Goal: Transaction & Acquisition: Purchase product/service

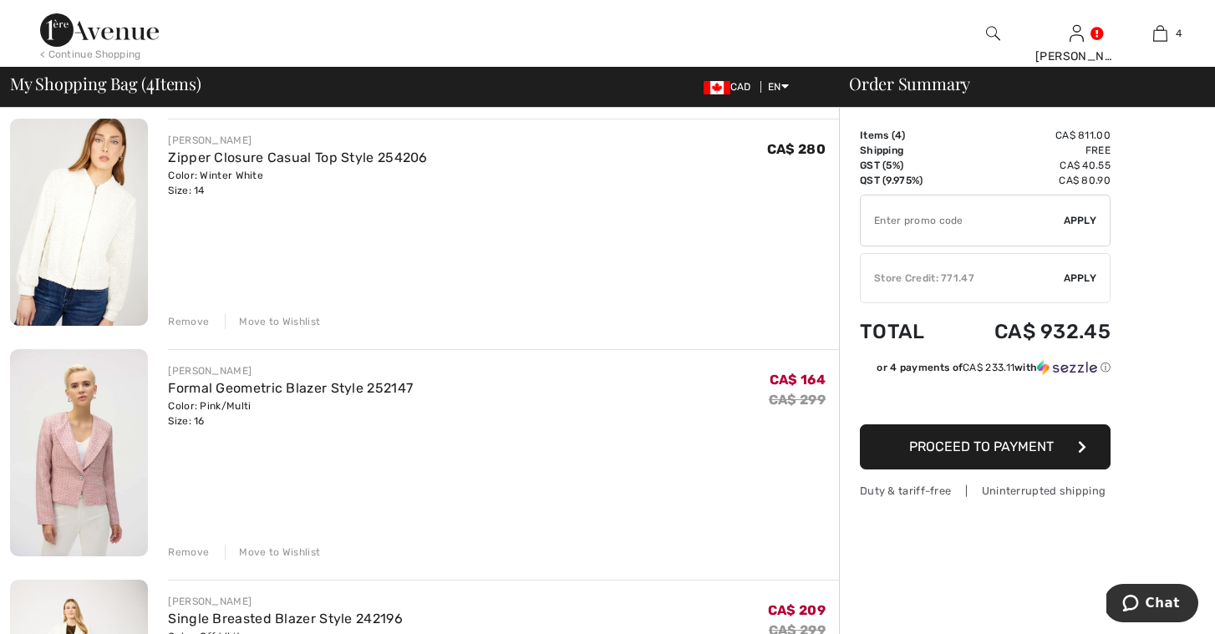
scroll to position [116, 0]
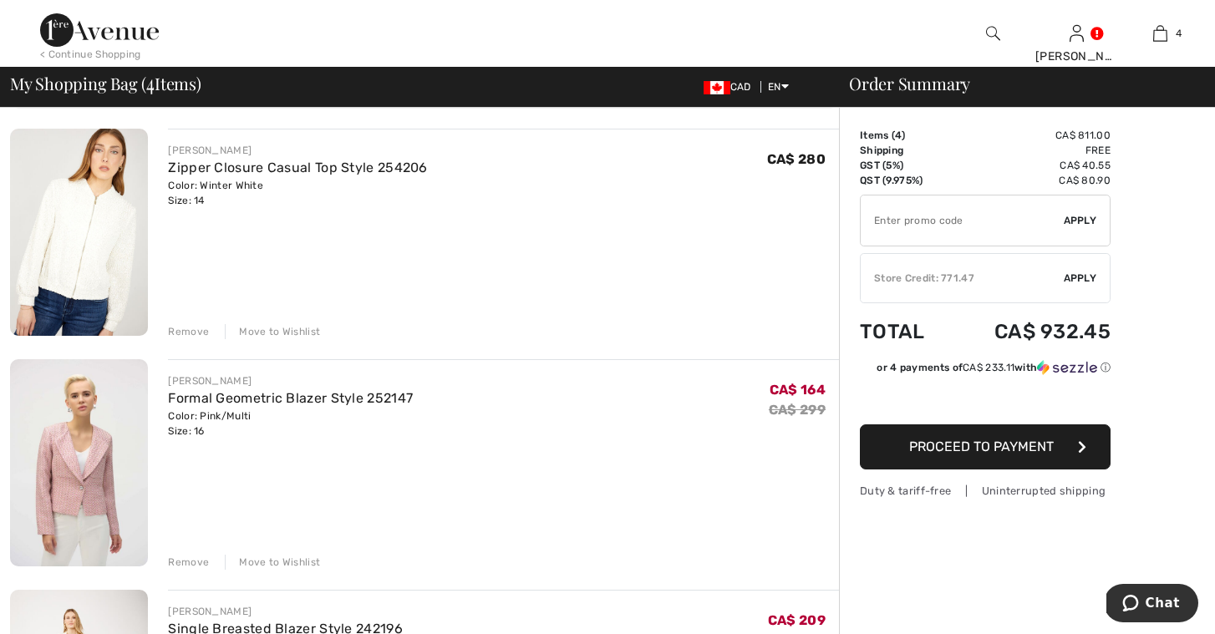
click at [186, 561] on div "Remove" at bounding box center [188, 562] width 41 height 15
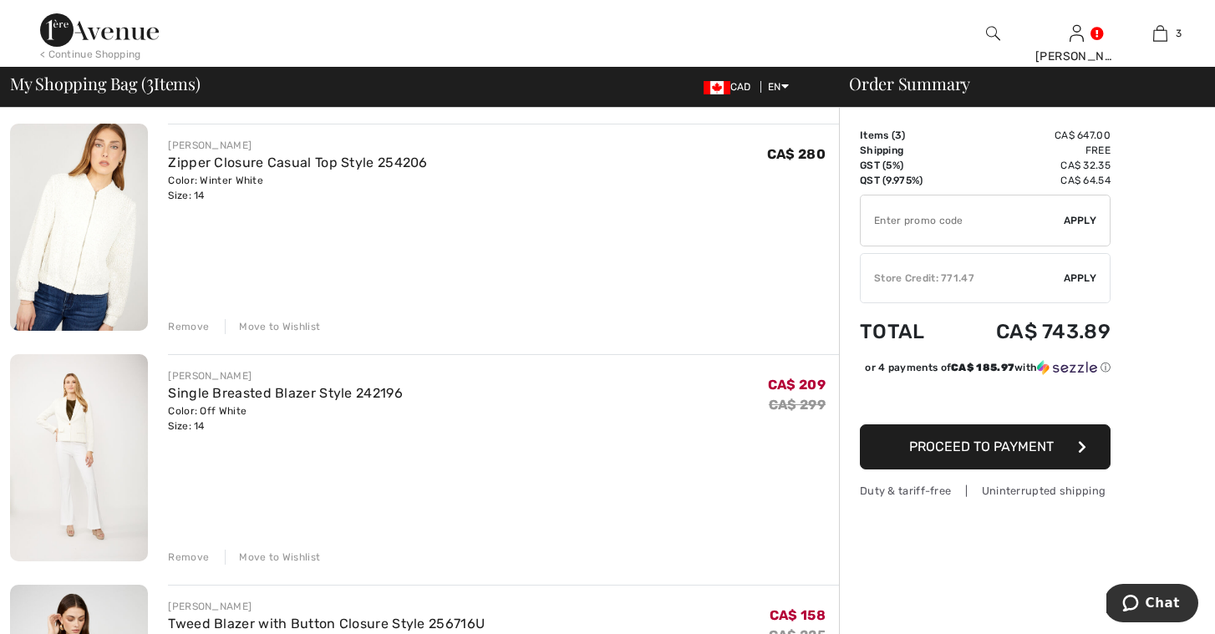
scroll to position [118, 0]
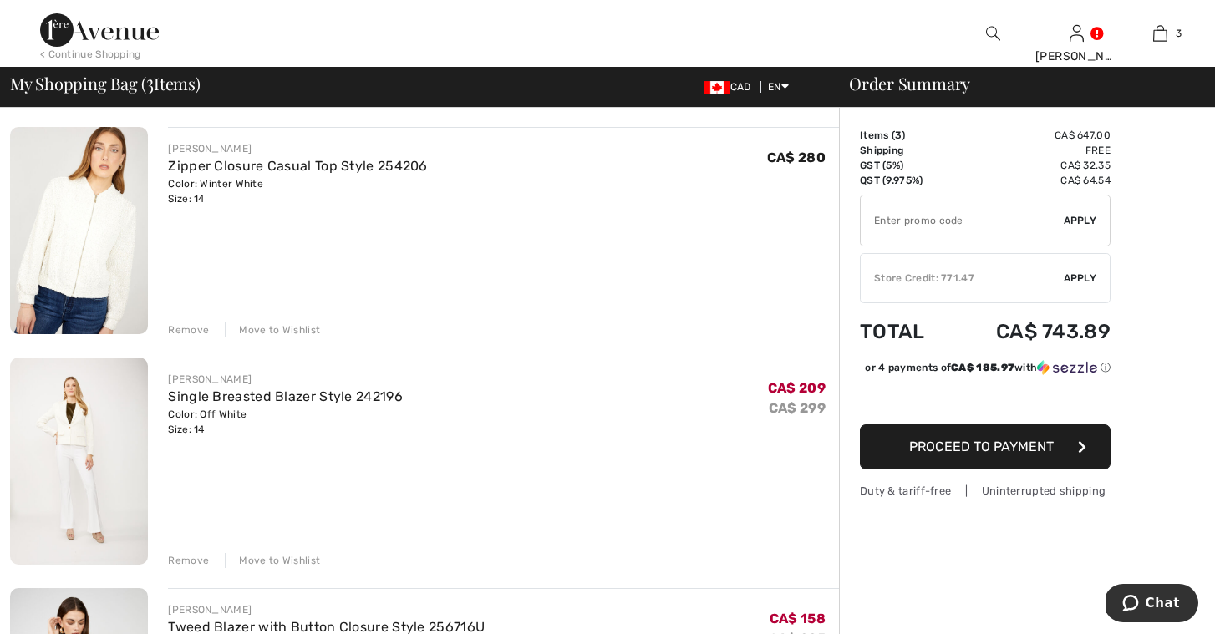
click at [91, 430] on img at bounding box center [79, 461] width 138 height 207
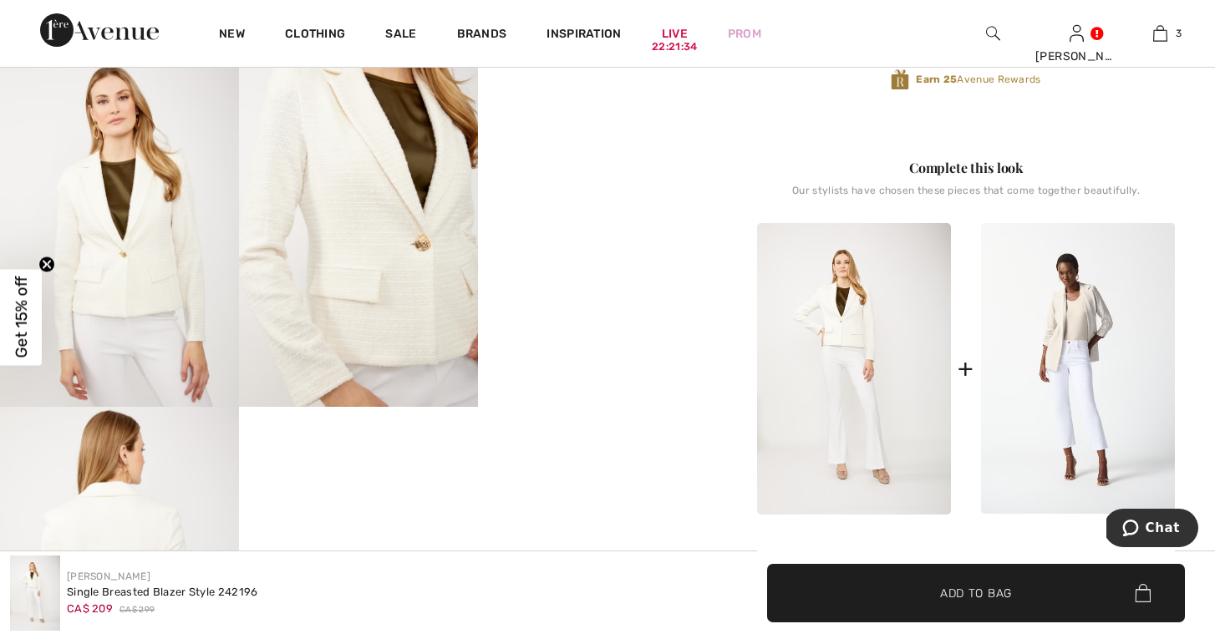
scroll to position [591, 0]
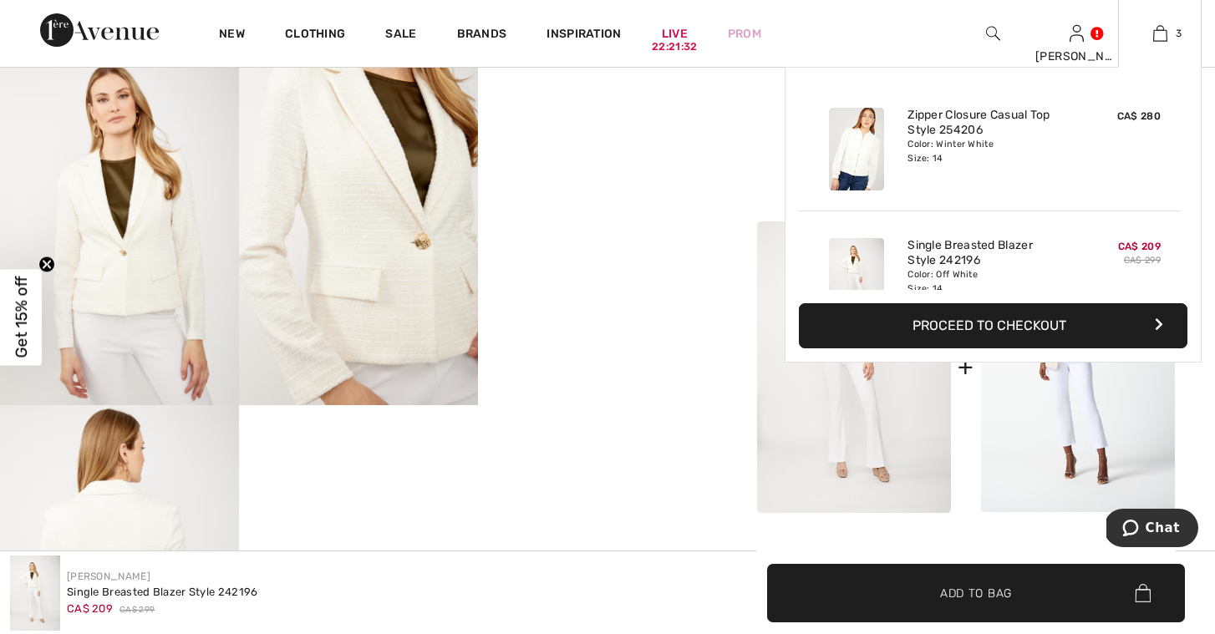
click at [997, 334] on button "Proceed to Checkout" at bounding box center [993, 325] width 388 height 45
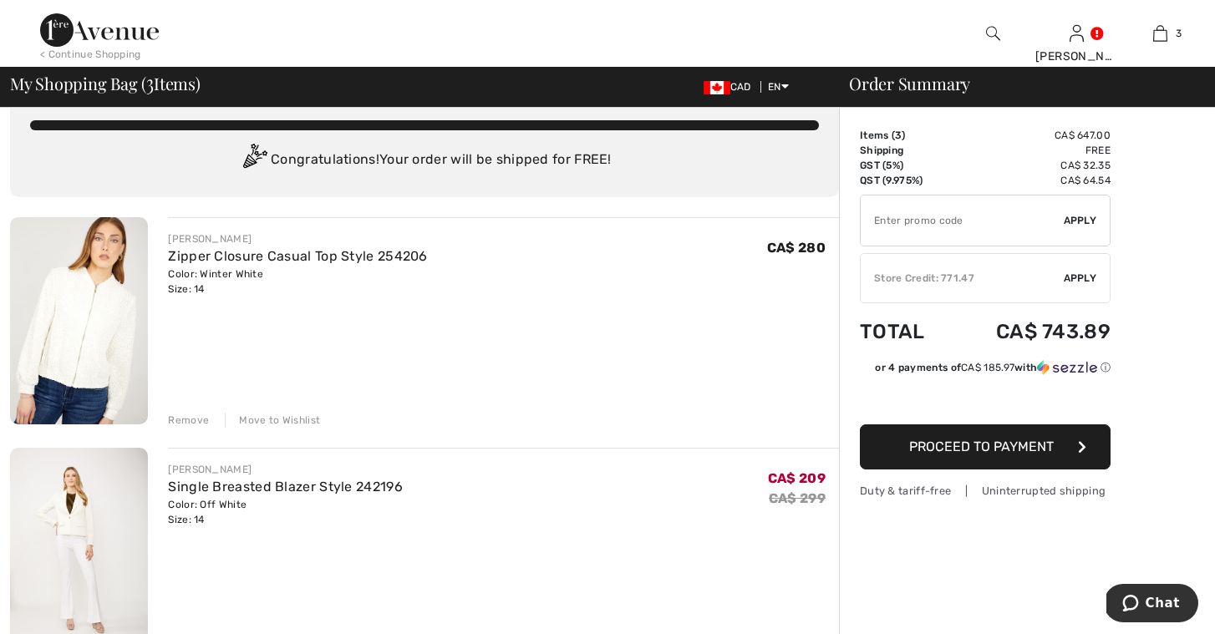
scroll to position [25, 0]
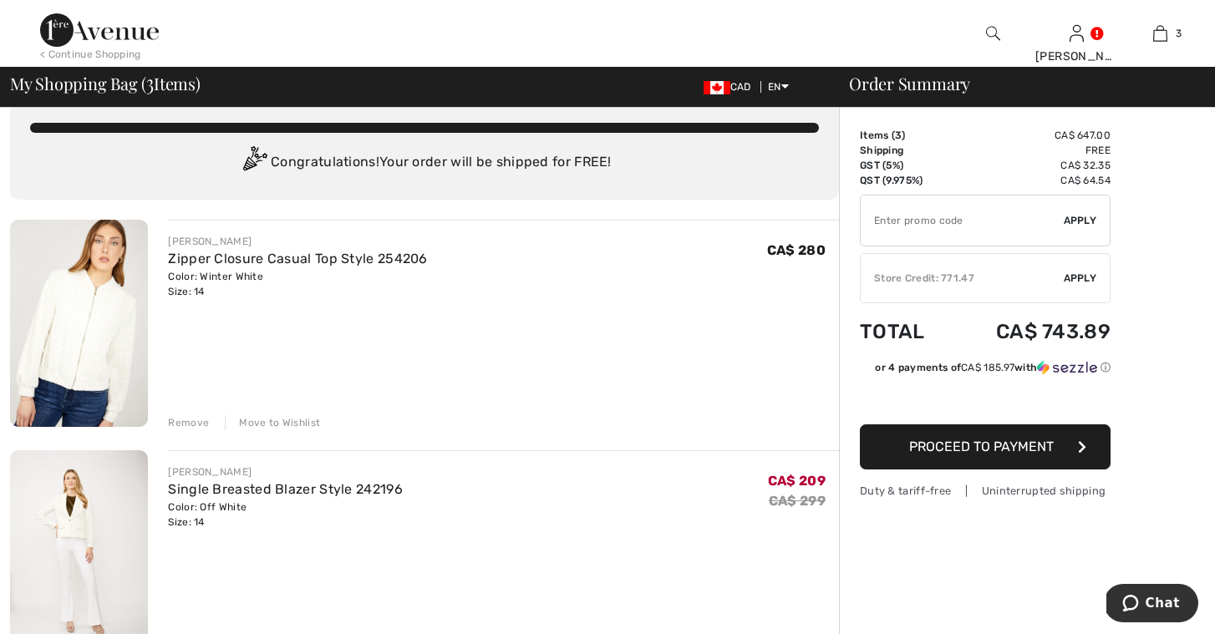
click at [939, 281] on div "Store Credit: 771.47" at bounding box center [961, 278] width 203 height 15
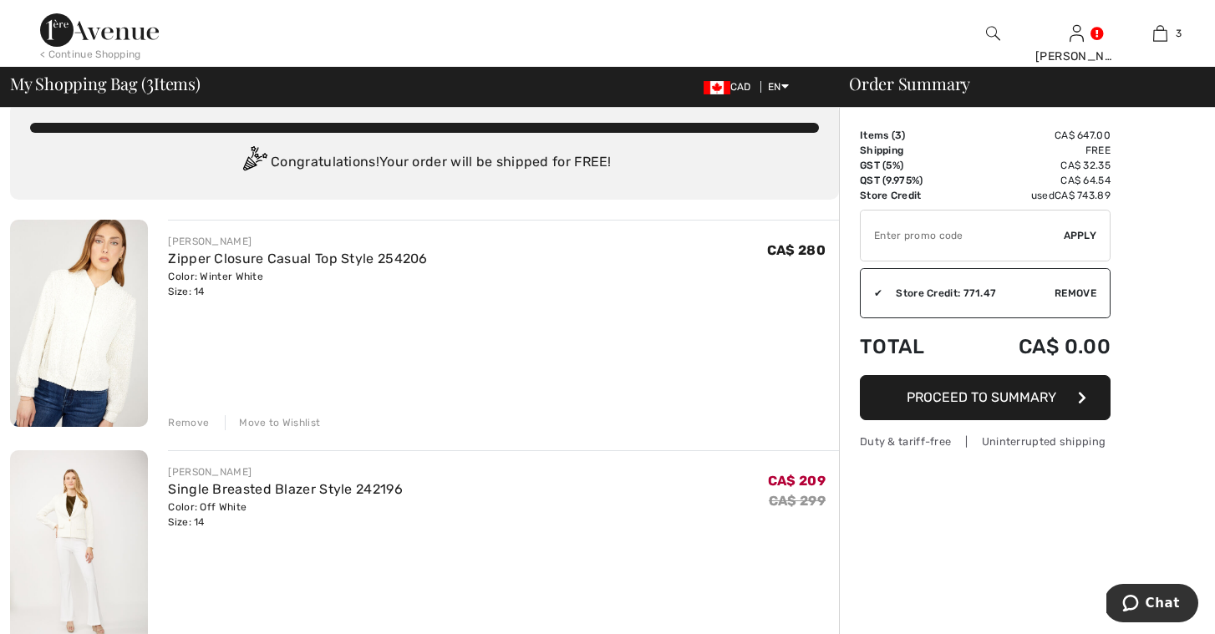
click at [952, 391] on span "Proceed to Summary" at bounding box center [981, 397] width 150 height 16
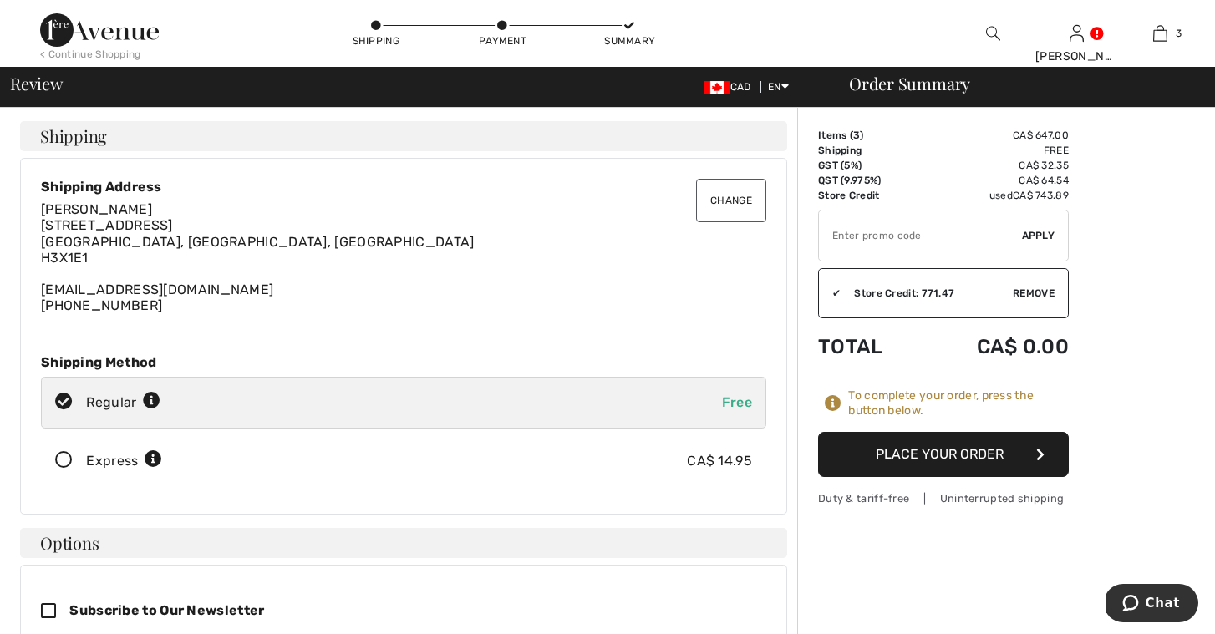
click at [915, 466] on button "Place Your Order" at bounding box center [943, 454] width 251 height 45
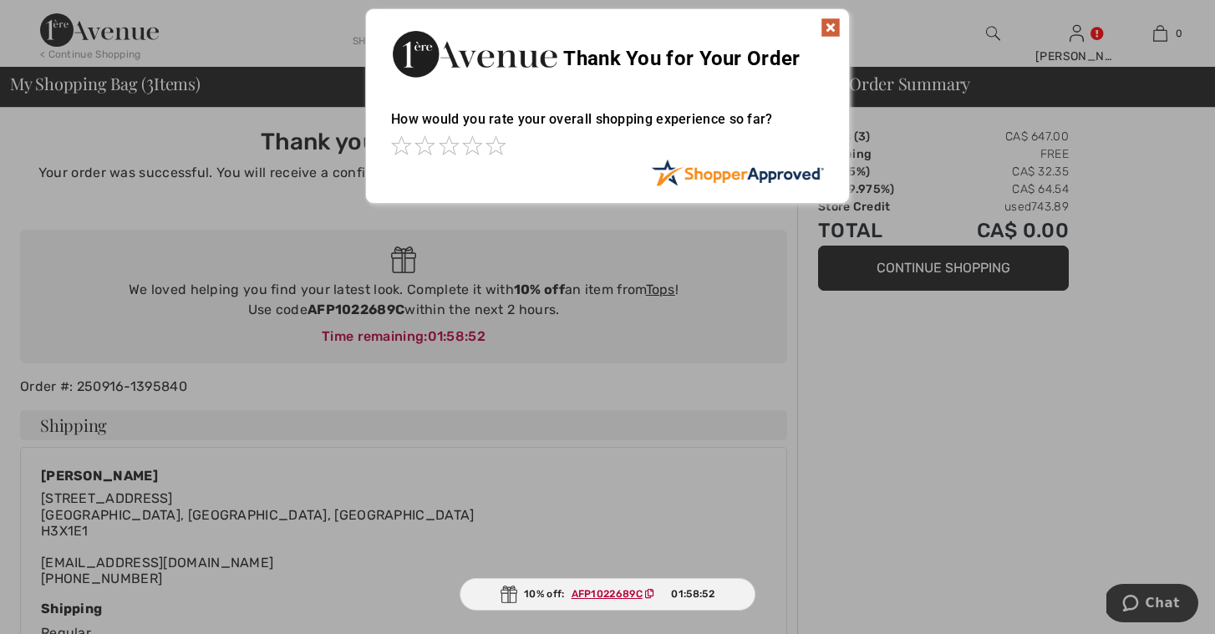
click at [831, 30] on img at bounding box center [830, 28] width 20 height 20
